Goal: Communication & Community: Connect with others

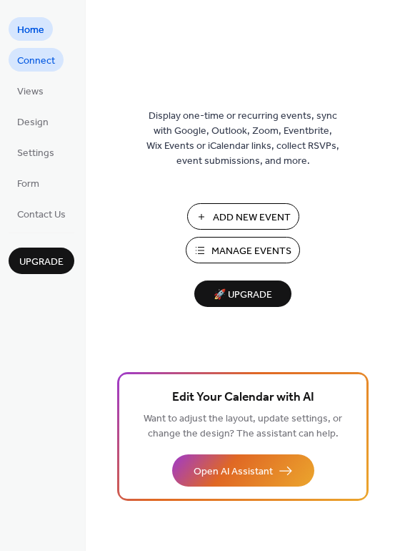
click at [39, 58] on span "Connect" at bounding box center [36, 61] width 38 height 15
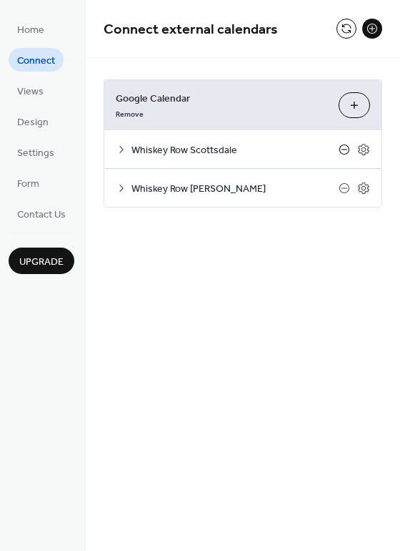
click at [344, 150] on icon at bounding box center [344, 149] width 11 height 11
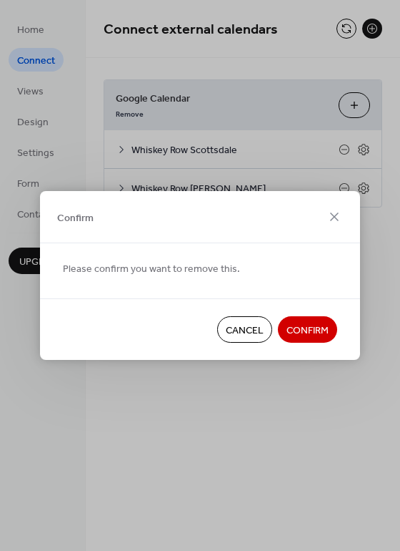
click at [318, 323] on span "Confirm" at bounding box center [308, 330] width 42 height 15
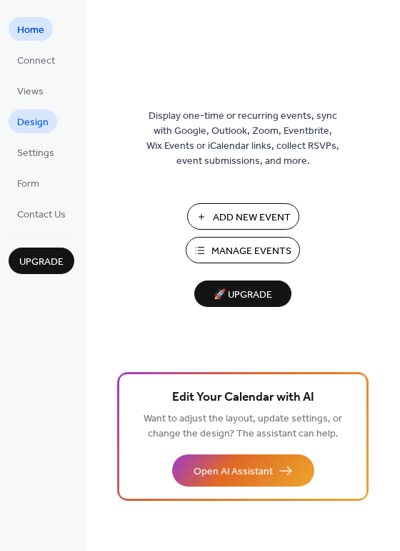
click at [33, 115] on span "Design" at bounding box center [32, 122] width 31 height 15
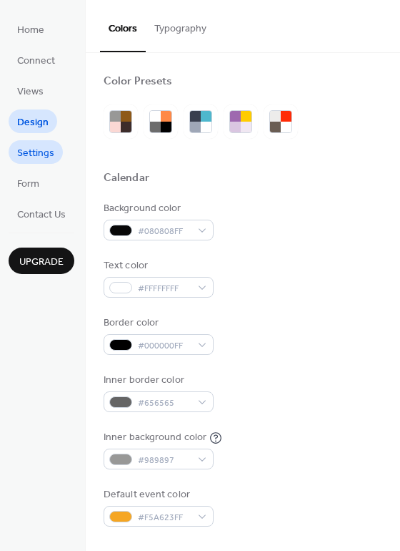
click at [42, 154] on span "Settings" at bounding box center [35, 153] width 37 height 15
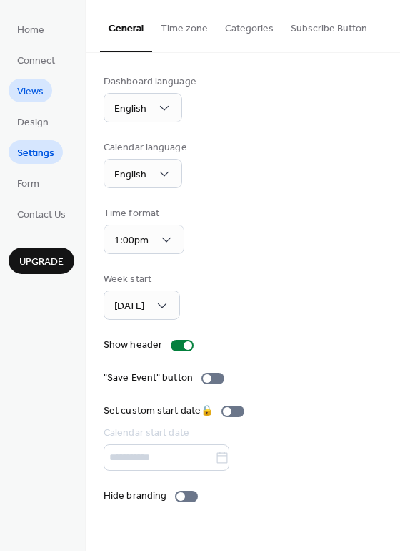
click at [34, 94] on span "Views" at bounding box center [30, 91] width 26 height 15
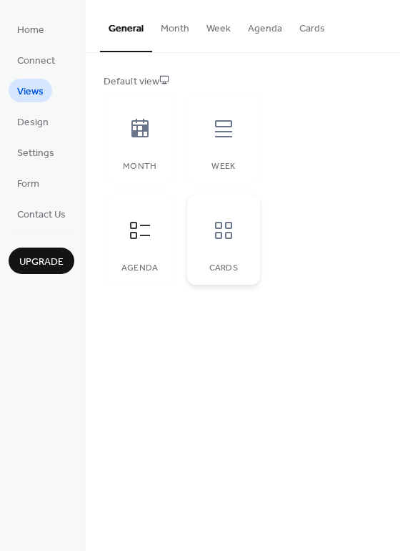
click at [211, 236] on div at bounding box center [223, 230] width 43 height 43
click at [144, 135] on icon at bounding box center [140, 128] width 23 height 23
click at [219, 141] on div at bounding box center [223, 128] width 43 height 43
click at [147, 226] on icon at bounding box center [140, 230] width 23 height 23
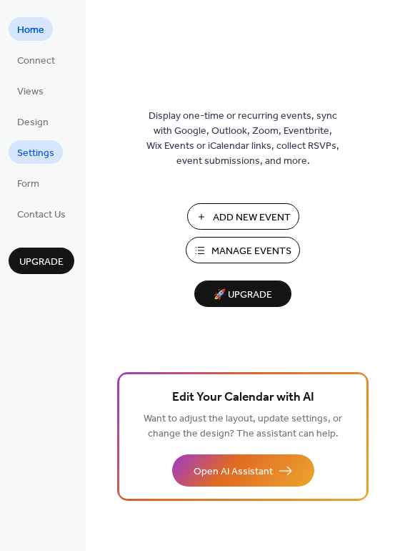
click at [44, 152] on span "Settings" at bounding box center [35, 153] width 37 height 15
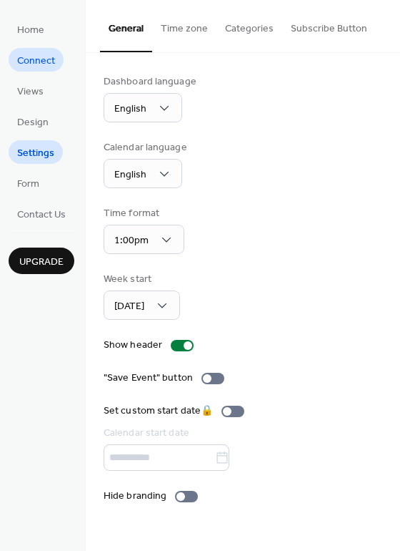
click at [38, 57] on span "Connect" at bounding box center [36, 61] width 38 height 15
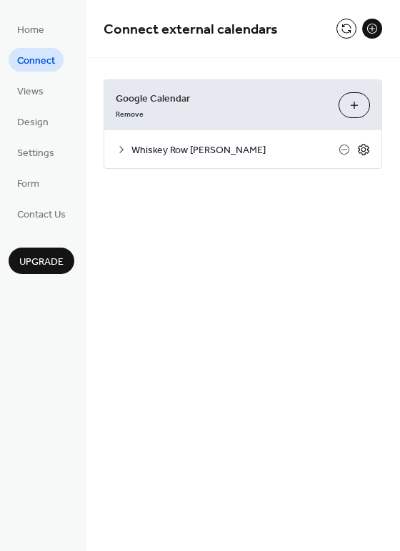
click at [360, 154] on icon at bounding box center [363, 149] width 13 height 13
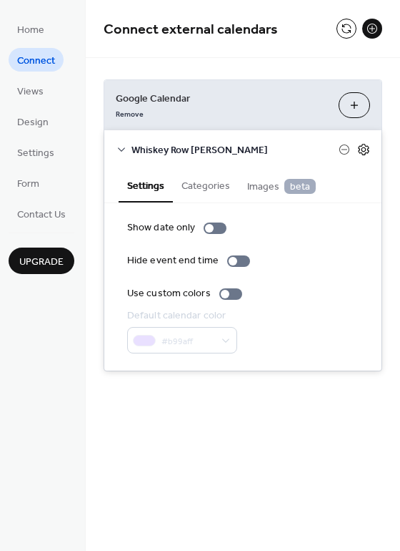
click at [362, 149] on icon at bounding box center [364, 149] width 5 height 5
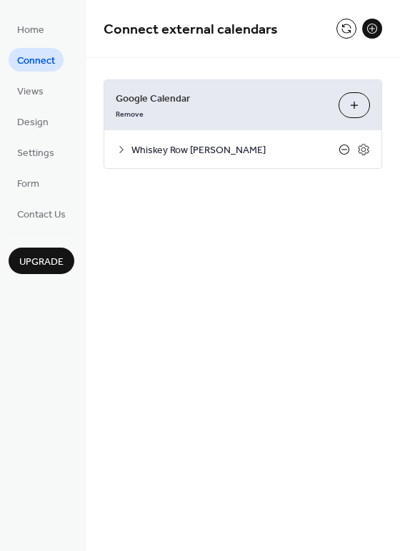
click at [342, 144] on icon at bounding box center [345, 149] width 10 height 10
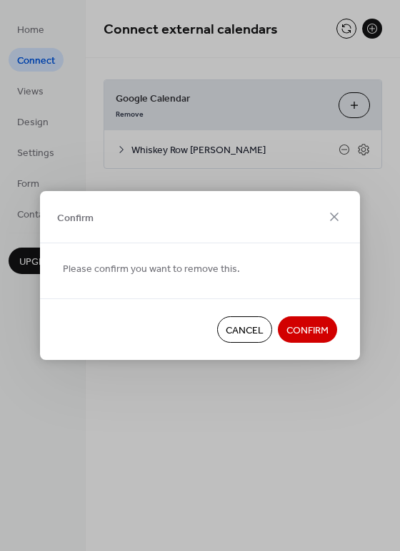
click at [300, 338] on span "Confirm" at bounding box center [308, 330] width 42 height 15
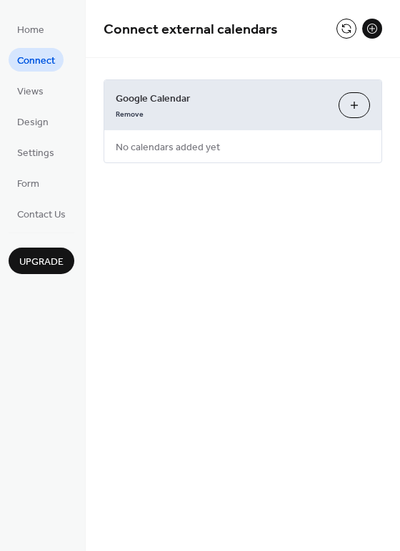
click at [359, 104] on button "Choose Calendars" at bounding box center [354, 105] width 31 height 26
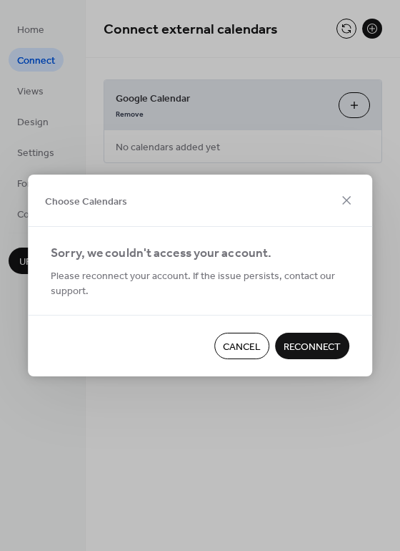
click at [292, 340] on span "Reconnect" at bounding box center [312, 347] width 57 height 15
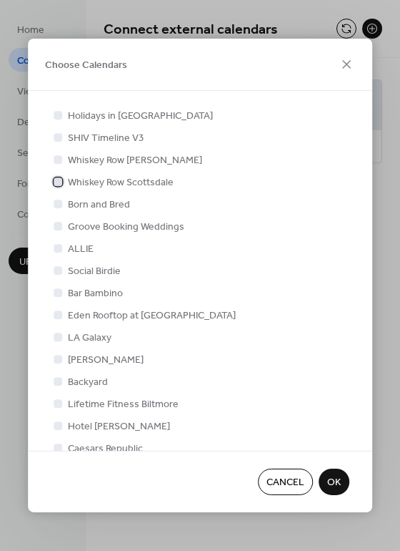
click at [59, 180] on div at bounding box center [58, 181] width 9 height 9
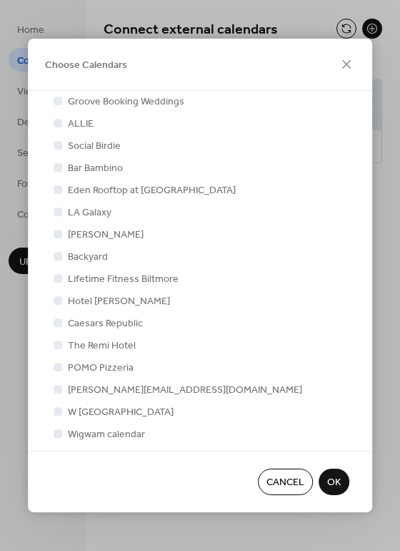
scroll to position [399, 0]
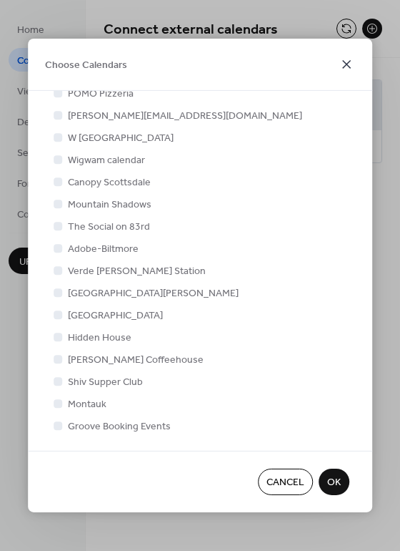
click at [347, 59] on icon at bounding box center [346, 64] width 17 height 17
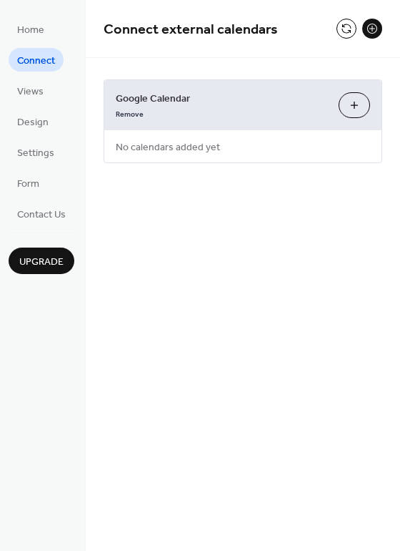
click at [358, 105] on button "Choose Calendars" at bounding box center [354, 105] width 31 height 26
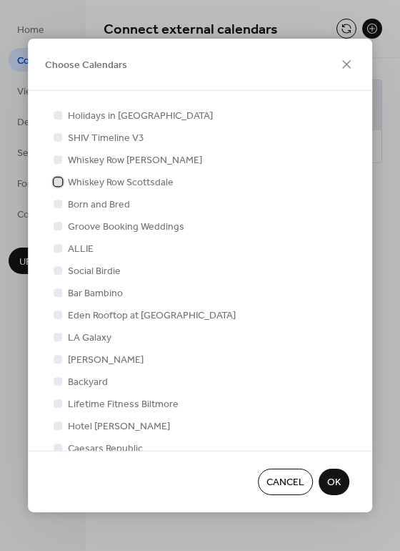
click at [54, 179] on div at bounding box center [58, 181] width 9 height 9
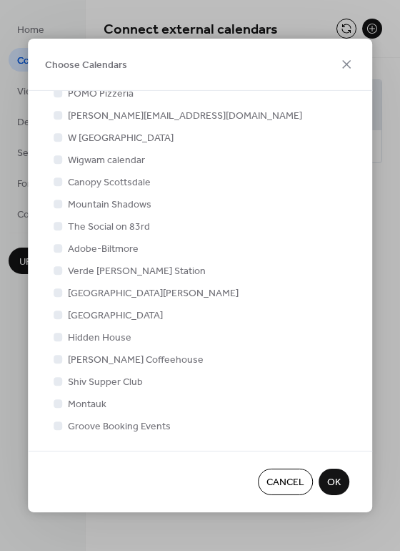
click at [339, 486] on span "OK" at bounding box center [334, 482] width 14 height 15
